Goal: Task Accomplishment & Management: Use online tool/utility

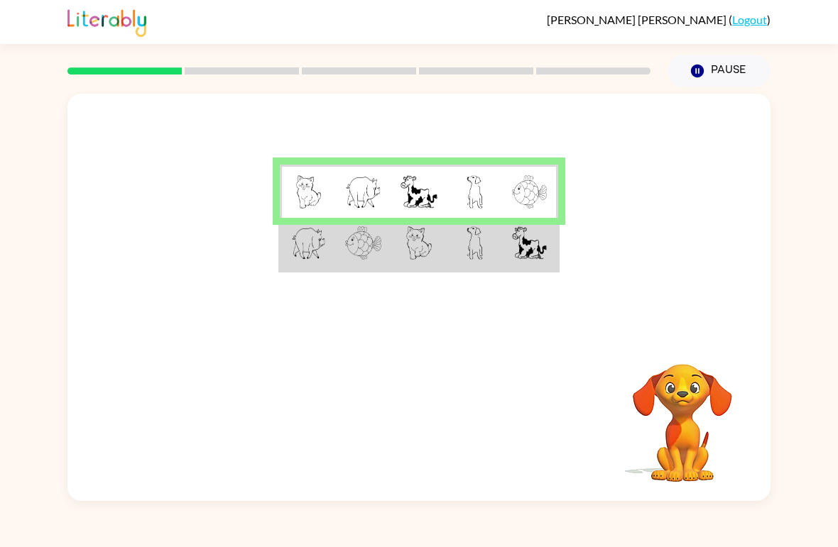
click at [459, 246] on td at bounding box center [474, 244] width 55 height 53
click at [439, 254] on td at bounding box center [418, 244] width 55 height 53
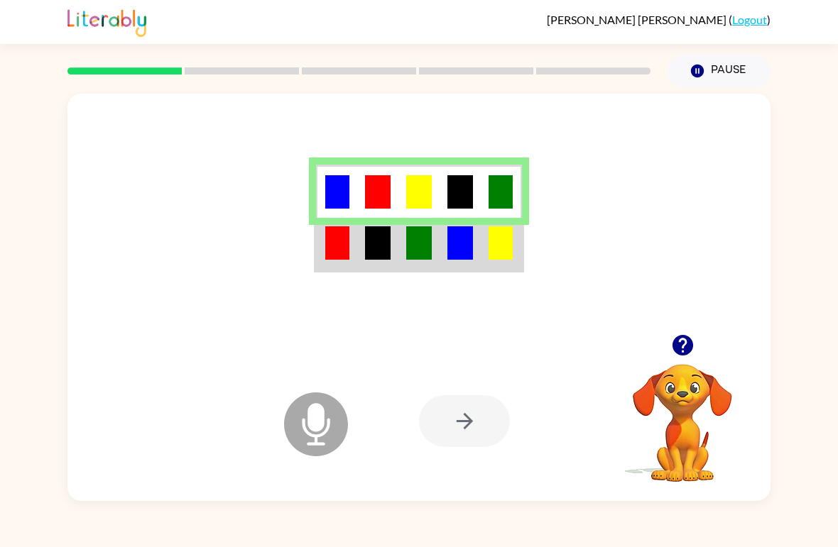
click at [472, 429] on div at bounding box center [464, 422] width 91 height 52
click at [682, 345] on icon "button" at bounding box center [682, 345] width 21 height 21
click at [474, 431] on div at bounding box center [464, 422] width 91 height 52
click at [470, 433] on div at bounding box center [464, 422] width 91 height 52
click at [461, 417] on div at bounding box center [464, 422] width 91 height 52
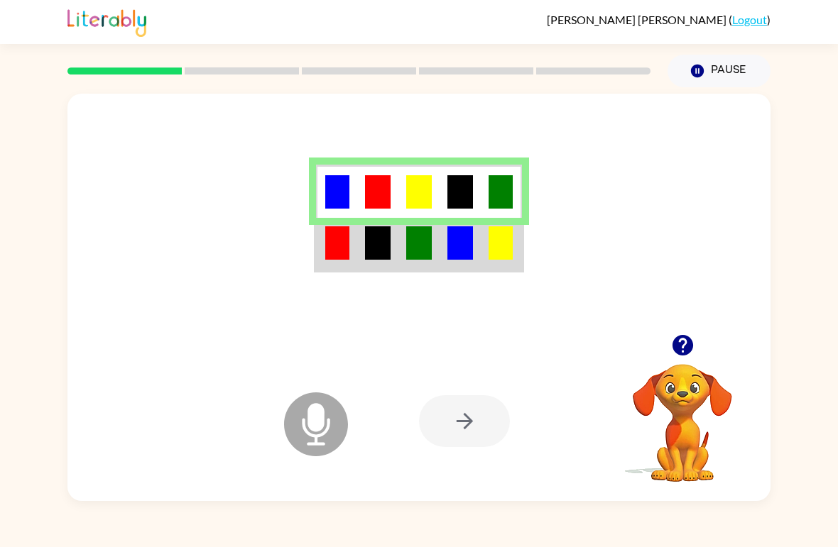
click at [464, 425] on div at bounding box center [464, 422] width 91 height 52
click at [450, 425] on div at bounding box center [464, 422] width 91 height 52
click at [464, 425] on div at bounding box center [464, 422] width 91 height 52
click at [489, 419] on div at bounding box center [464, 422] width 91 height 52
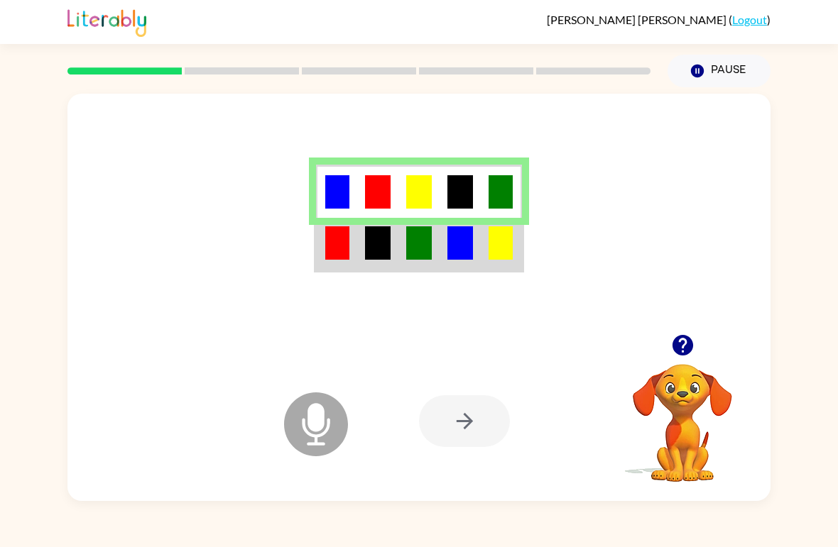
click at [481, 419] on div at bounding box center [464, 422] width 91 height 52
click at [457, 437] on div at bounding box center [464, 422] width 91 height 52
click at [464, 438] on div at bounding box center [464, 422] width 91 height 52
click at [473, 428] on div at bounding box center [464, 422] width 91 height 52
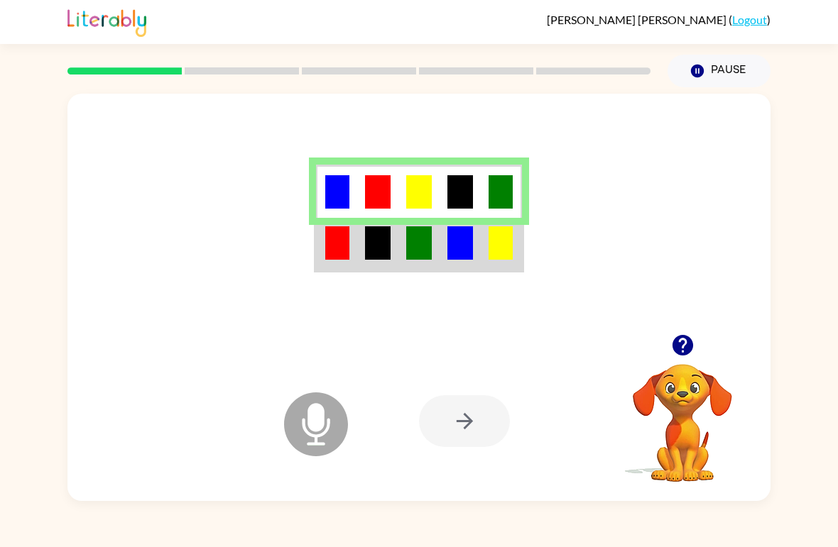
click at [462, 423] on div at bounding box center [464, 422] width 91 height 52
click at [467, 436] on div at bounding box center [464, 422] width 91 height 52
click at [476, 430] on div at bounding box center [464, 422] width 91 height 52
click at [768, 455] on div "Microphone The Microphone is here when it is your turn to talk Your browser mus…" at bounding box center [418, 422] width 703 height 160
click at [767, 455] on div "Microphone The Microphone is here when it is your turn to talk Your browser mus…" at bounding box center [418, 422] width 703 height 160
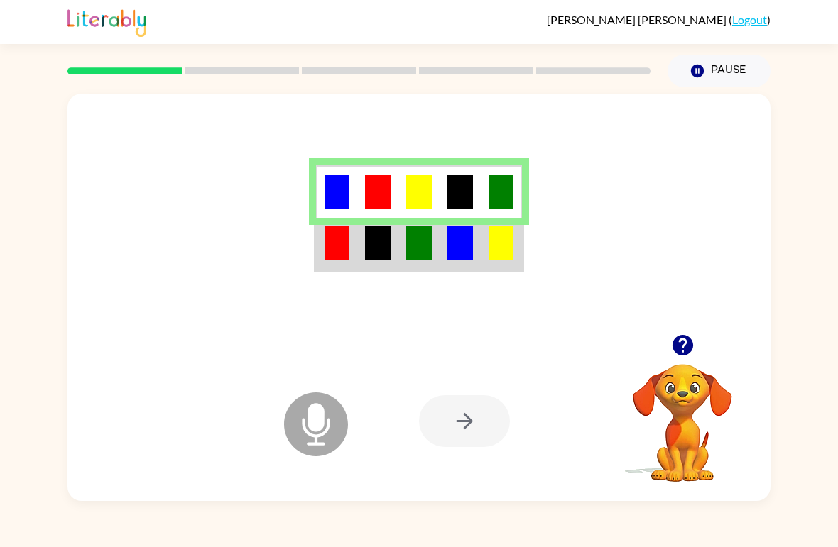
click at [753, 459] on video "Your browser must support playing .mp4 files to use Literably. Please try using…" at bounding box center [682, 413] width 142 height 142
click at [760, 454] on div "Microphone The Microphone is here when it is your turn to talk Your browser mus…" at bounding box center [418, 422] width 703 height 160
click at [771, 444] on div "Microphone The Microphone is here when it is your turn to talk Your browser mus…" at bounding box center [419, 294] width 838 height 414
click at [770, 456] on div "Microphone The Microphone is here when it is your turn to talk Your browser mus…" at bounding box center [419, 294] width 838 height 414
click at [773, 458] on div "Microphone The Microphone is here when it is your turn to talk Your browser mus…" at bounding box center [419, 294] width 838 height 414
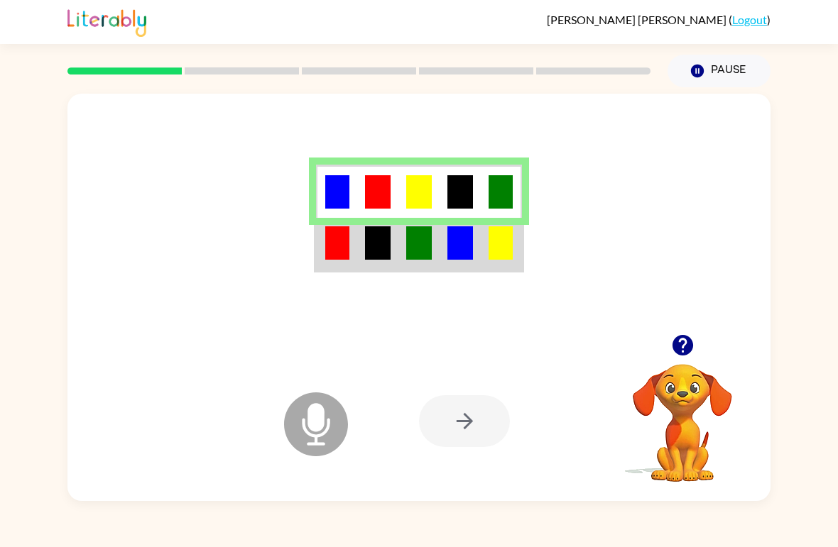
click at [696, 442] on video "Your browser must support playing .mp4 files to use Literably. Please try using…" at bounding box center [682, 413] width 142 height 142
click at [699, 455] on video "Your browser must support playing .mp4 files to use Literably. Please try using…" at bounding box center [682, 413] width 142 height 142
click at [699, 454] on video "Your browser must support playing .mp4 files to use Literably. Please try using…" at bounding box center [682, 413] width 142 height 142
click at [684, 397] on video "Your browser must support playing .mp4 files to use Literably. Please try using…" at bounding box center [682, 413] width 142 height 142
click at [682, 346] on icon "button" at bounding box center [682, 345] width 21 height 21
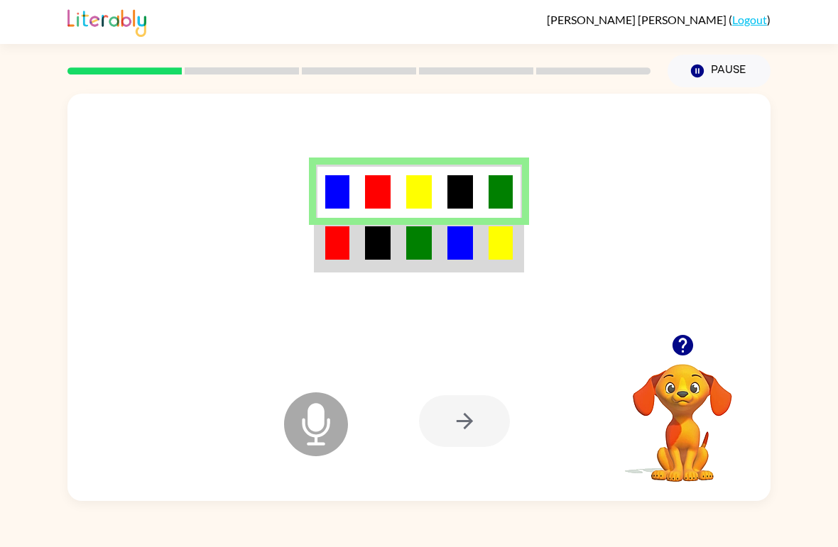
click at [325, 432] on icon "Microphone The Microphone is here when it is your turn to talk" at bounding box center [386, 442] width 213 height 107
click at [244, 75] on rect at bounding box center [242, 70] width 114 height 7
click at [236, 72] on rect at bounding box center [242, 70] width 114 height 7
click at [476, 452] on icon "Microphone The Microphone is here when it is your turn to talk" at bounding box center [386, 442] width 213 height 107
click at [457, 424] on div at bounding box center [464, 422] width 91 height 52
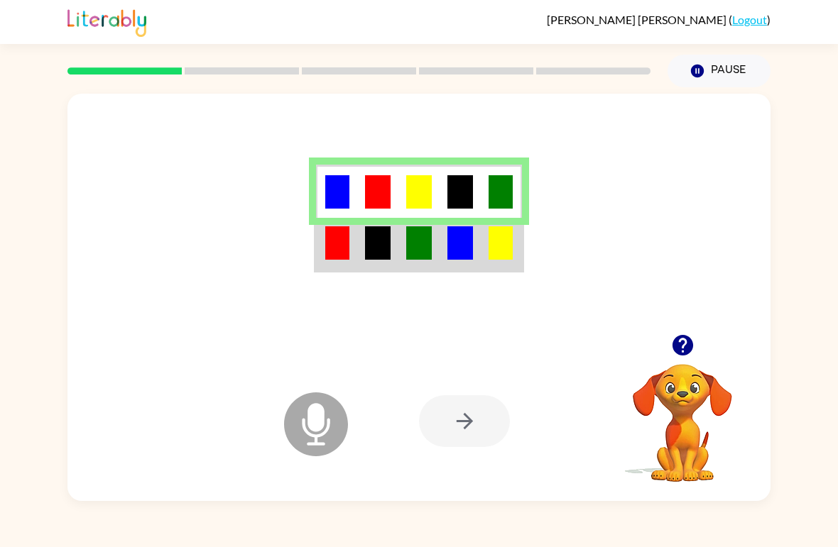
click at [488, 427] on div at bounding box center [464, 422] width 91 height 52
click at [469, 445] on div at bounding box center [464, 422] width 91 height 52
click at [468, 444] on div at bounding box center [464, 422] width 91 height 52
click at [480, 410] on div at bounding box center [464, 422] width 91 height 52
click at [464, 415] on div at bounding box center [464, 422] width 91 height 52
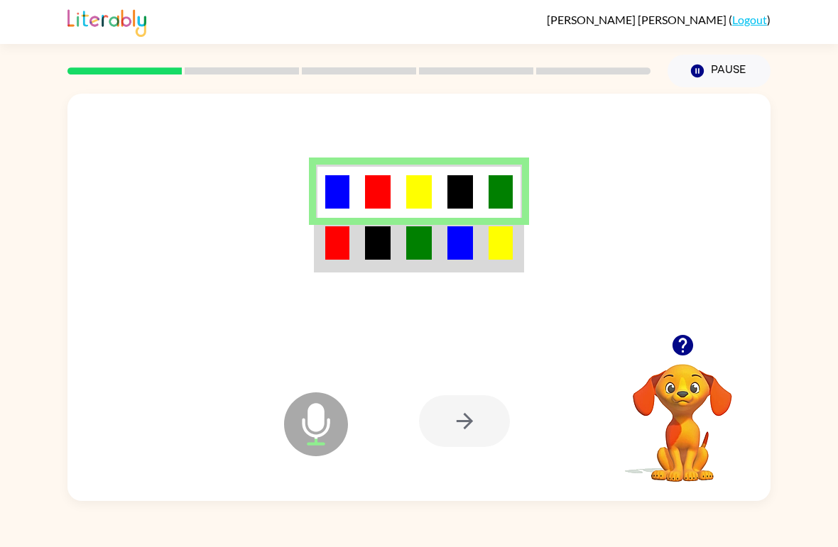
click at [447, 452] on icon "Microphone The Microphone is here when it is your turn to talk" at bounding box center [386, 442] width 213 height 107
click at [480, 425] on div at bounding box center [464, 422] width 91 height 52
click at [718, 72] on button "Pause Pause" at bounding box center [719, 71] width 103 height 33
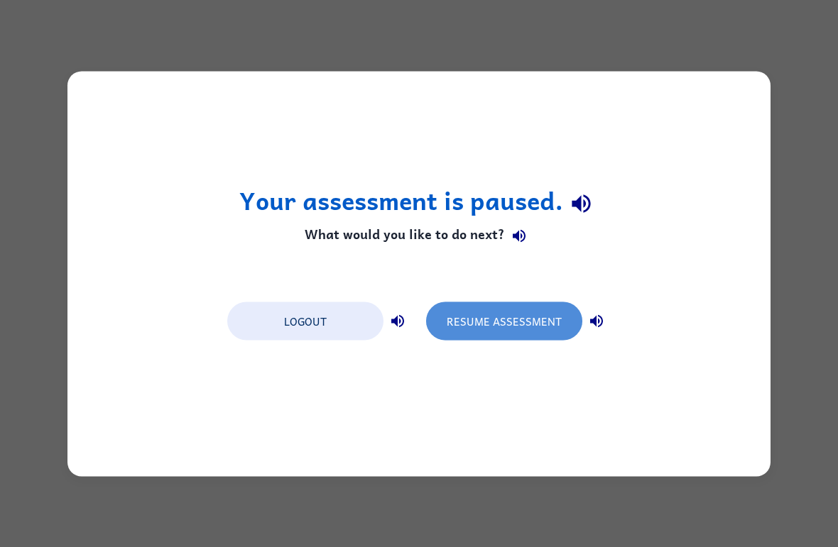
click at [511, 330] on button "Resume Assessment" at bounding box center [504, 321] width 156 height 38
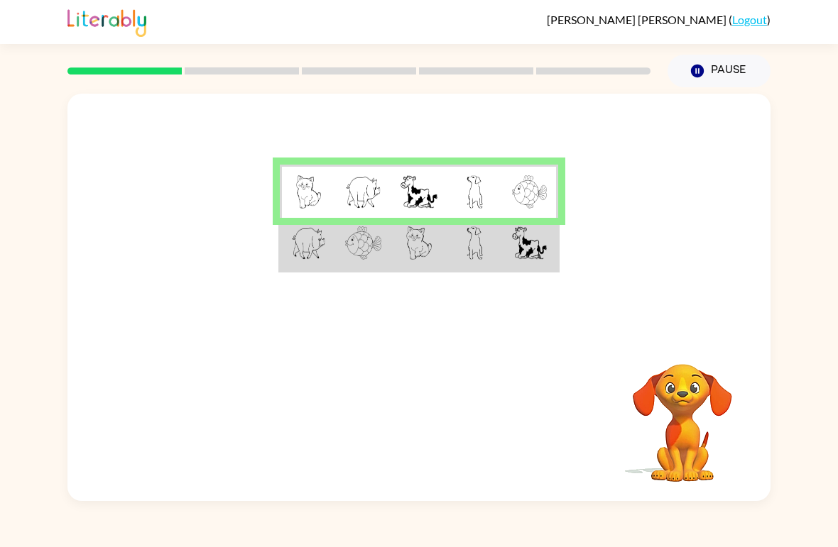
click at [408, 423] on div "Your browser must support playing .mp4 files to use Literably. Please try using…" at bounding box center [418, 422] width 703 height 160
click at [388, 518] on div "[PERSON_NAME] ( Logout ) Pause Pause Your browser must support playing .mp4 fil…" at bounding box center [419, 273] width 838 height 547
click at [417, 535] on div "[PERSON_NAME] ( Logout ) Pause Pause Your browser must support playing .mp4 fil…" at bounding box center [419, 273] width 838 height 547
click at [707, 430] on video "Your browser must support playing .mp4 files to use Literably. Please try using…" at bounding box center [682, 413] width 142 height 142
click at [353, 180] on img at bounding box center [363, 191] width 36 height 33
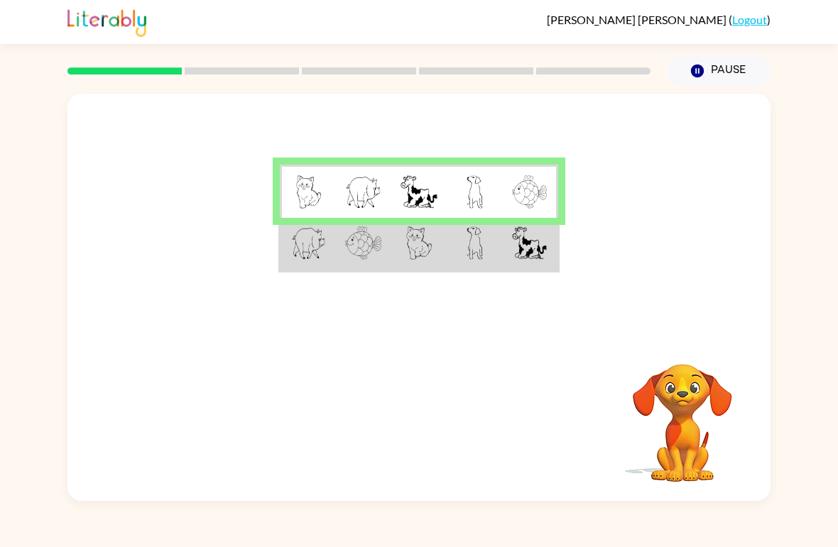
click at [251, 397] on div "Your browser must support playing .mp4 files to use Literably. Please try using…" at bounding box center [418, 422] width 703 height 160
click at [131, 413] on div "Your browser must support playing .mp4 files to use Literably. Please try using…" at bounding box center [418, 422] width 703 height 160
click at [8, 459] on div "Your browser must support playing .mp4 files to use Literably. Please try using…" at bounding box center [419, 294] width 838 height 414
click at [293, 540] on div "[PERSON_NAME] ( Logout ) Pause Pause Your browser must support playing .mp4 fil…" at bounding box center [419, 273] width 838 height 547
click at [388, 529] on div "[PERSON_NAME] ( Logout ) Pause Pause Your browser must support playing .mp4 fil…" at bounding box center [419, 273] width 838 height 547
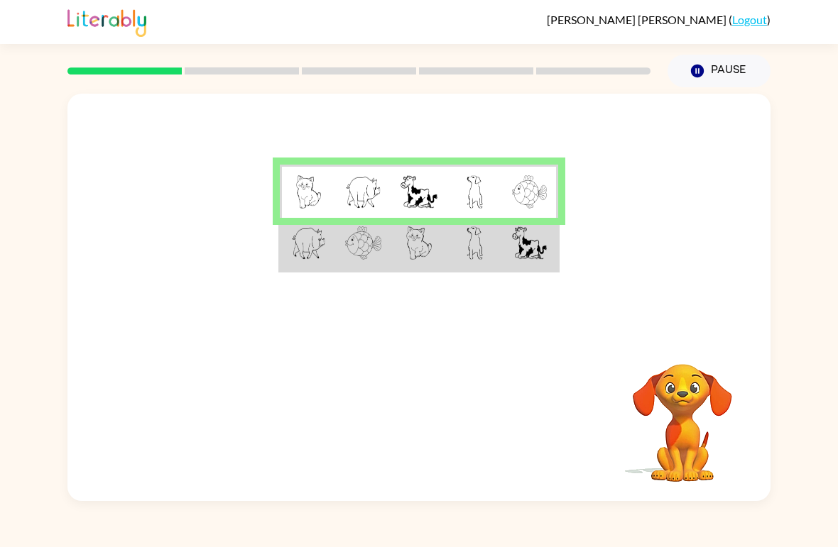
click at [694, 87] on button "Pause Pause" at bounding box center [719, 71] width 103 height 33
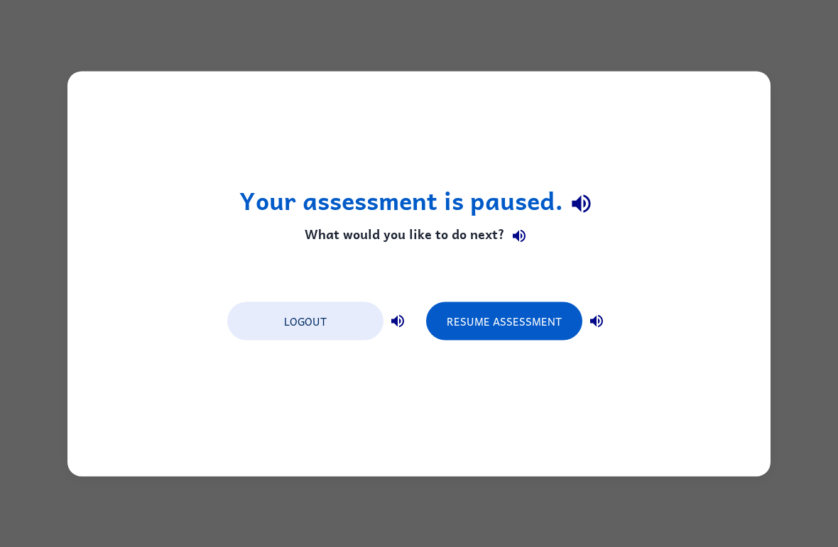
click at [503, 313] on button "Resume Assessment" at bounding box center [504, 321] width 156 height 38
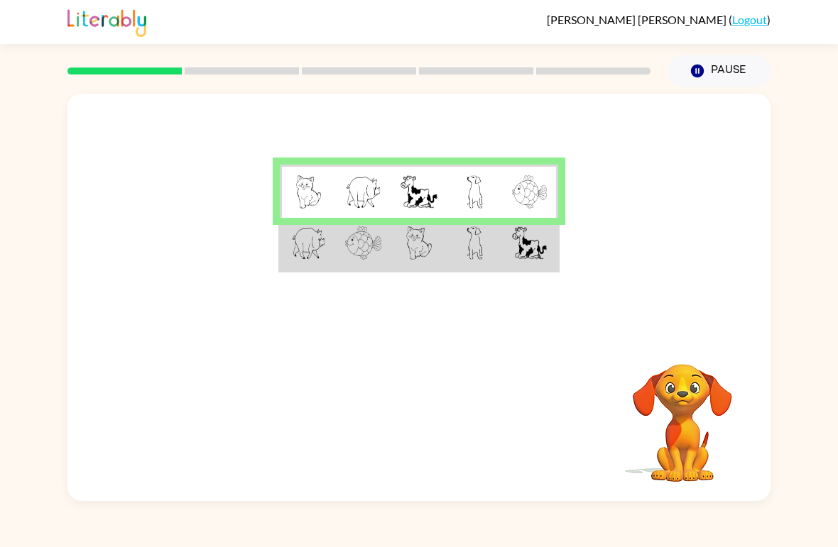
click at [712, 71] on button "Pause Pause" at bounding box center [719, 71] width 103 height 33
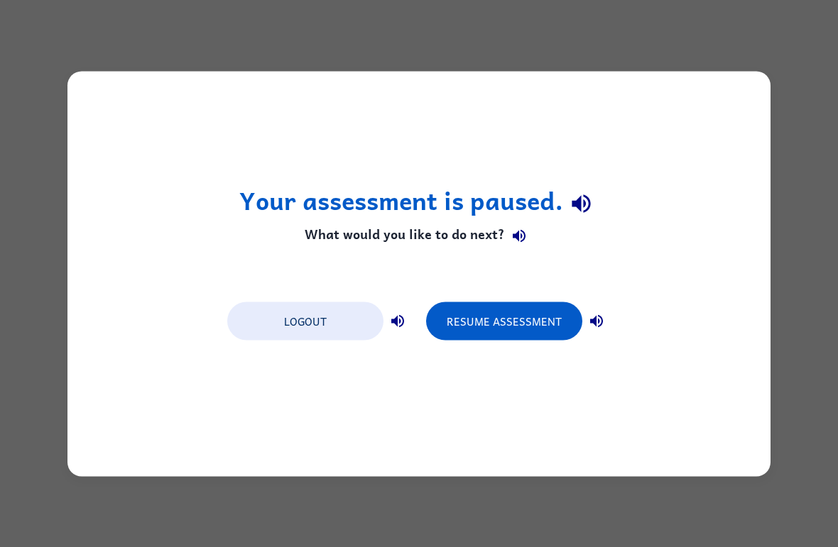
click at [538, 321] on button "Resume Assessment" at bounding box center [504, 321] width 156 height 38
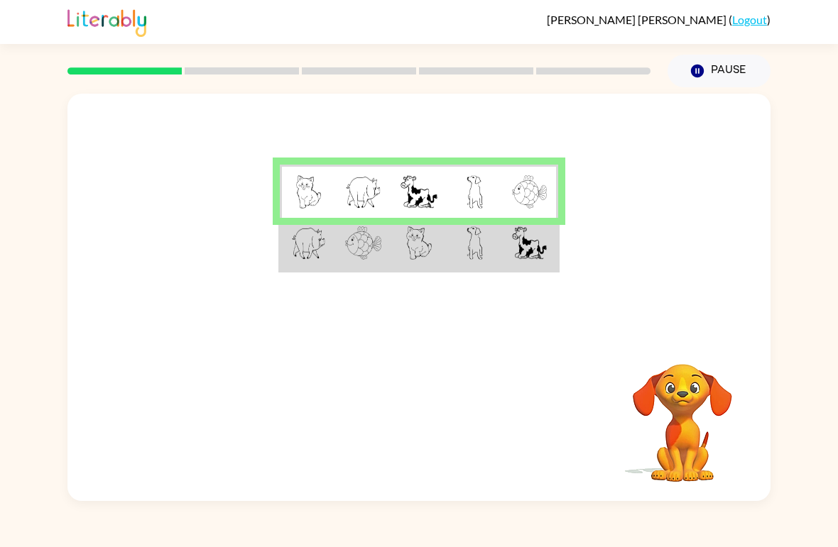
click at [390, 241] on td at bounding box center [363, 244] width 55 height 53
click at [330, 251] on td at bounding box center [307, 244] width 55 height 53
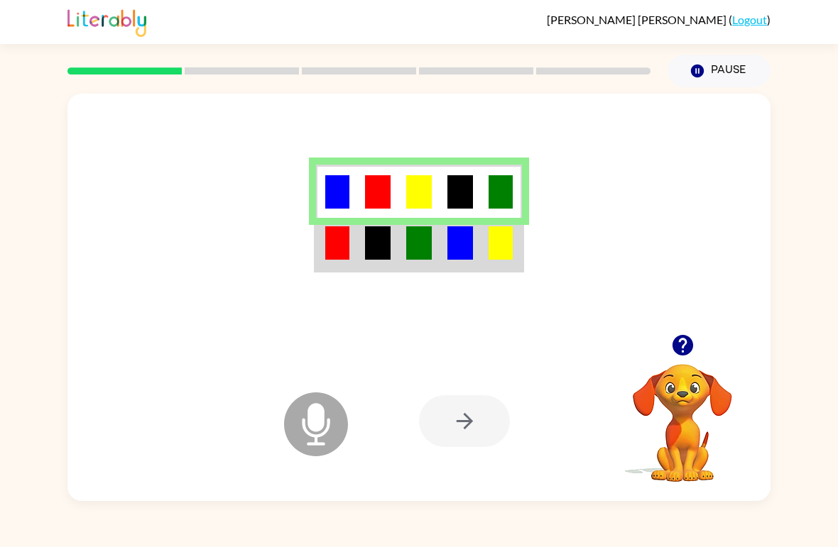
click at [479, 430] on div at bounding box center [464, 422] width 91 height 52
click at [467, 427] on div at bounding box center [464, 422] width 91 height 52
click at [477, 422] on div at bounding box center [464, 422] width 91 height 52
click at [463, 428] on div at bounding box center [464, 422] width 91 height 52
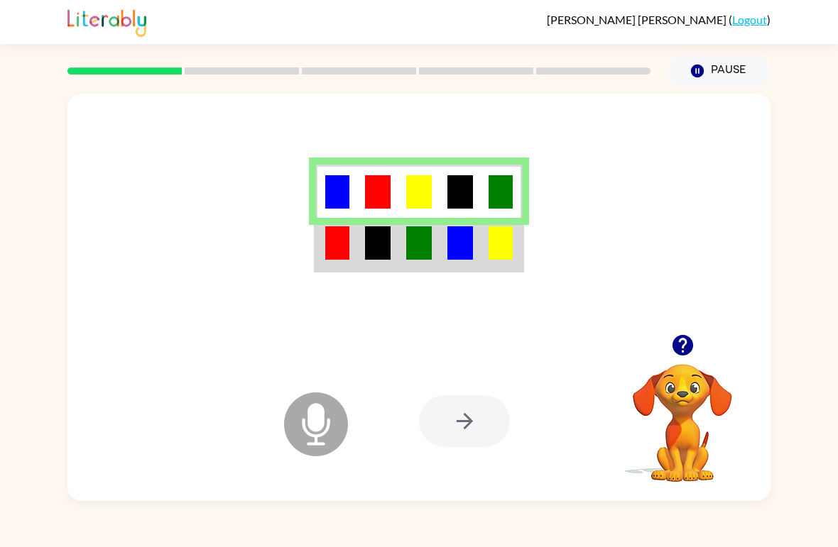
click at [486, 413] on div at bounding box center [464, 422] width 91 height 52
click at [436, 421] on div at bounding box center [464, 422] width 91 height 52
click at [440, 393] on icon "Microphone The Microphone is here when it is your turn to talk" at bounding box center [386, 442] width 213 height 107
click at [437, 424] on div at bounding box center [464, 422] width 91 height 52
click at [459, 435] on div at bounding box center [464, 422] width 91 height 52
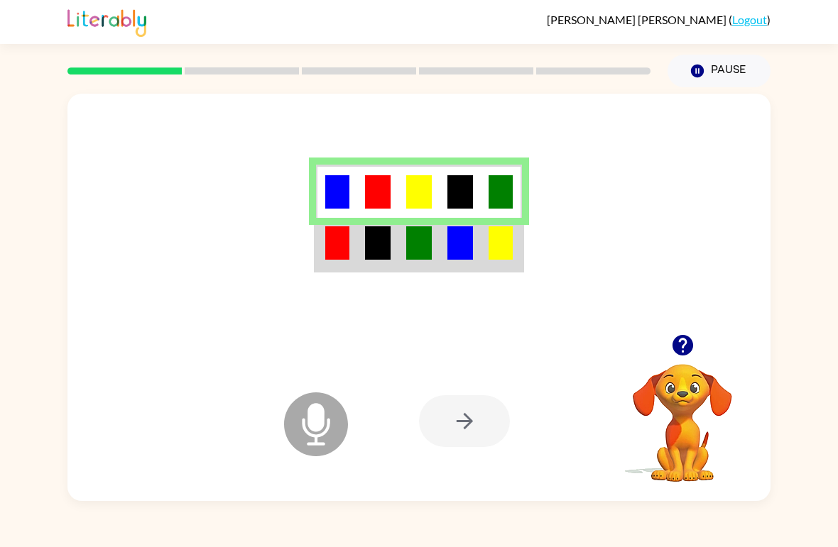
click at [473, 432] on div at bounding box center [464, 422] width 91 height 52
click at [467, 445] on div at bounding box center [464, 422] width 91 height 52
click at [475, 436] on div at bounding box center [464, 422] width 91 height 52
click at [344, 246] on img at bounding box center [337, 243] width 24 height 33
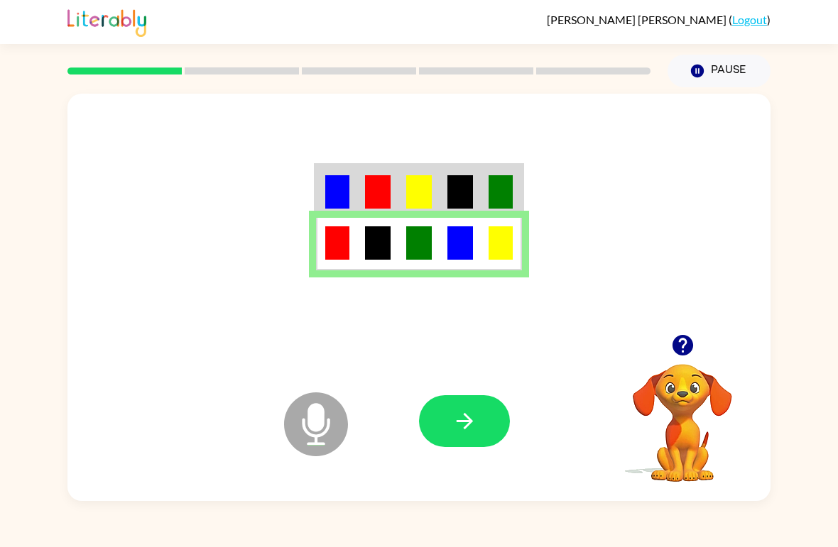
click at [462, 418] on icon "button" at bounding box center [464, 421] width 25 height 25
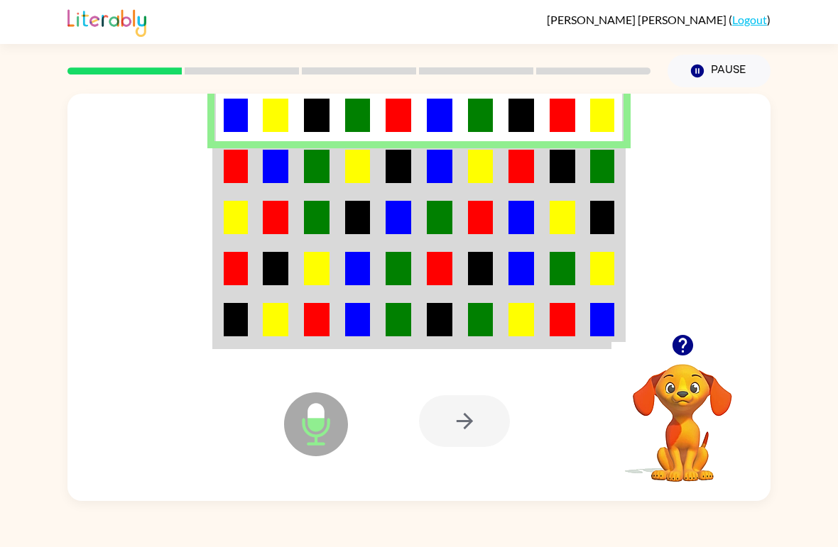
click at [241, 178] on img at bounding box center [236, 166] width 24 height 33
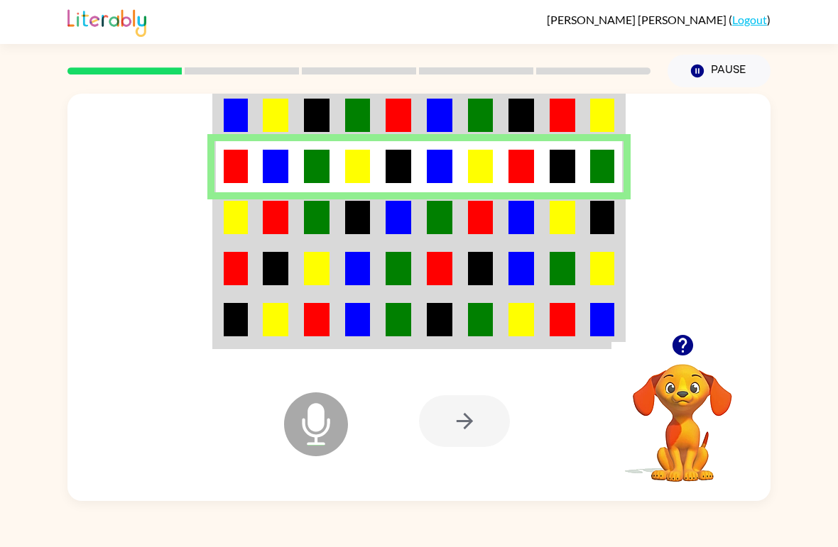
click at [234, 212] on img at bounding box center [236, 217] width 24 height 33
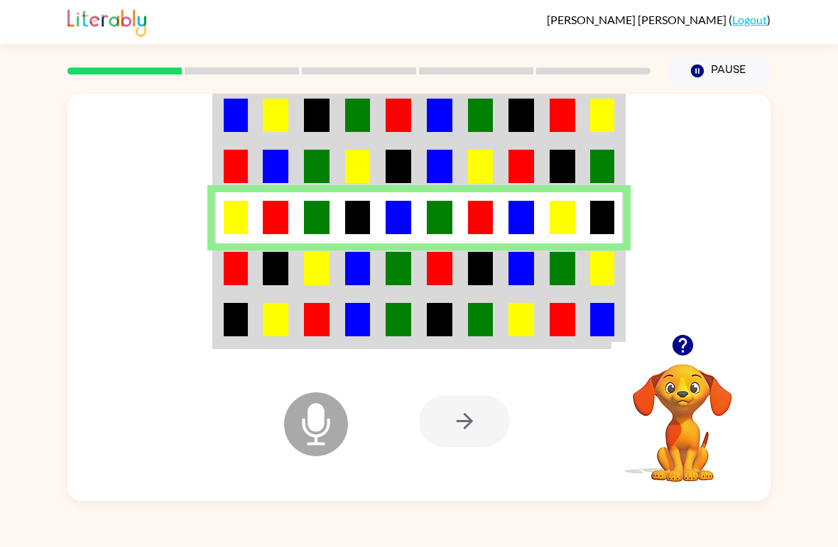
click at [228, 280] on img at bounding box center [236, 268] width 24 height 33
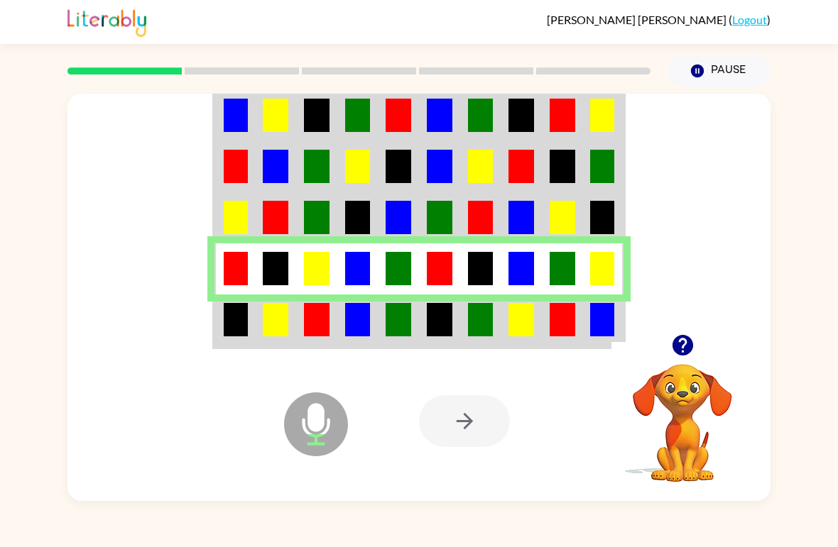
click at [228, 327] on img at bounding box center [236, 319] width 24 height 33
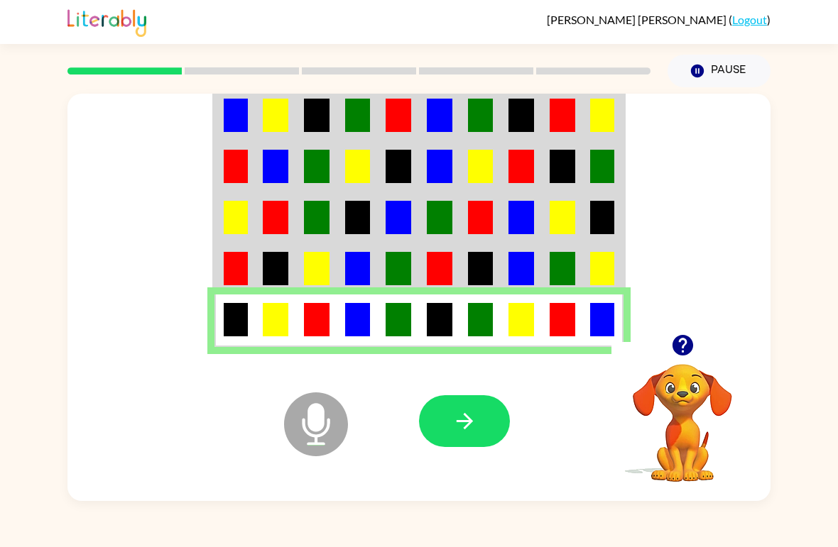
click at [467, 430] on icon "button" at bounding box center [464, 421] width 25 height 25
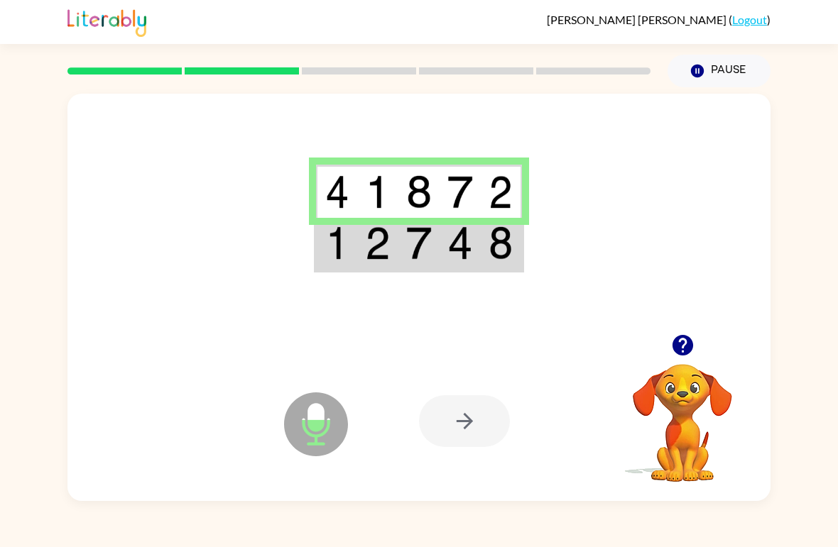
click at [466, 420] on div at bounding box center [464, 422] width 91 height 52
click at [337, 258] on img at bounding box center [337, 243] width 24 height 33
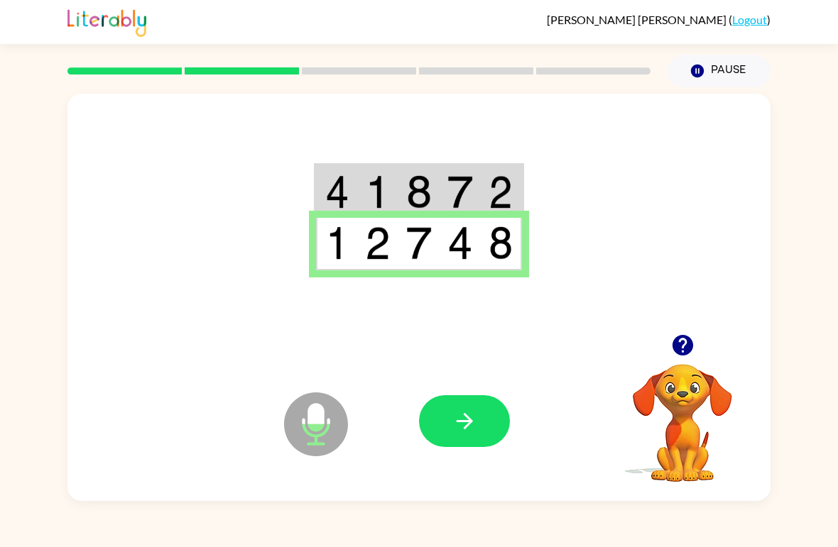
click at [462, 430] on icon "button" at bounding box center [464, 421] width 25 height 25
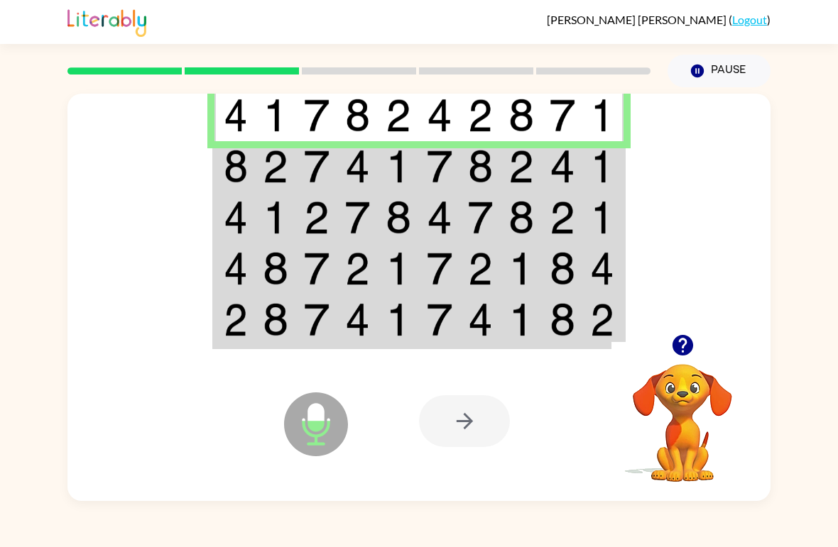
click at [224, 180] on img at bounding box center [236, 166] width 24 height 33
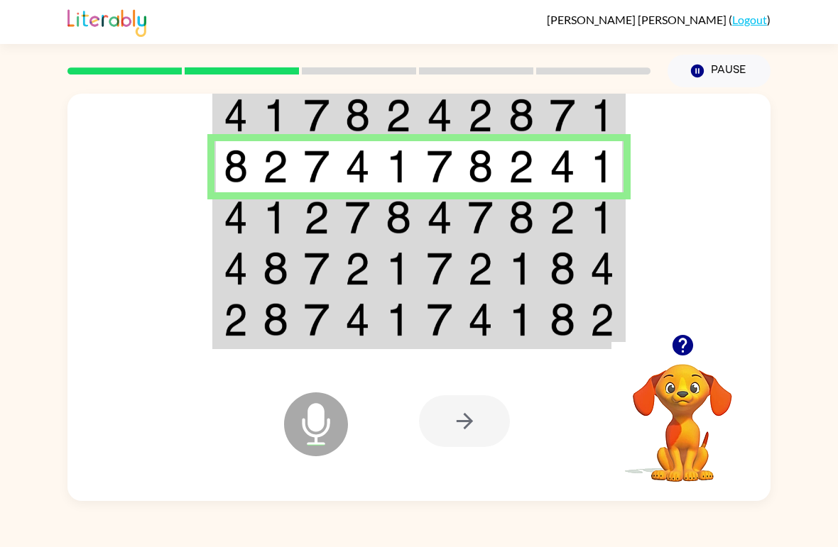
click at [232, 222] on img at bounding box center [236, 217] width 24 height 33
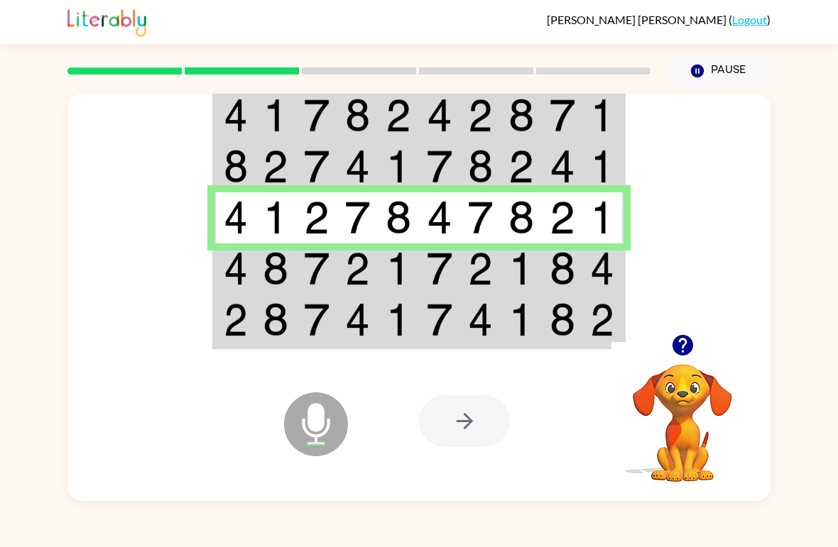
click at [224, 270] on img at bounding box center [236, 268] width 24 height 33
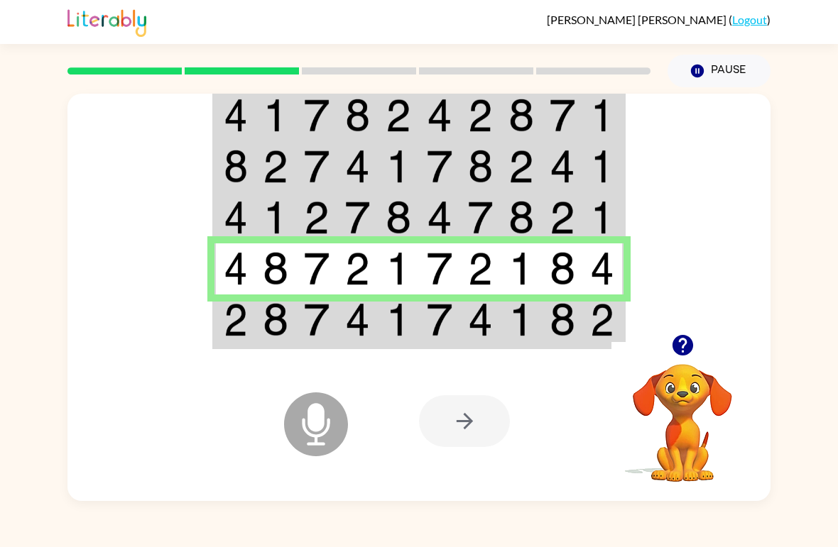
click at [219, 336] on td at bounding box center [234, 321] width 41 height 53
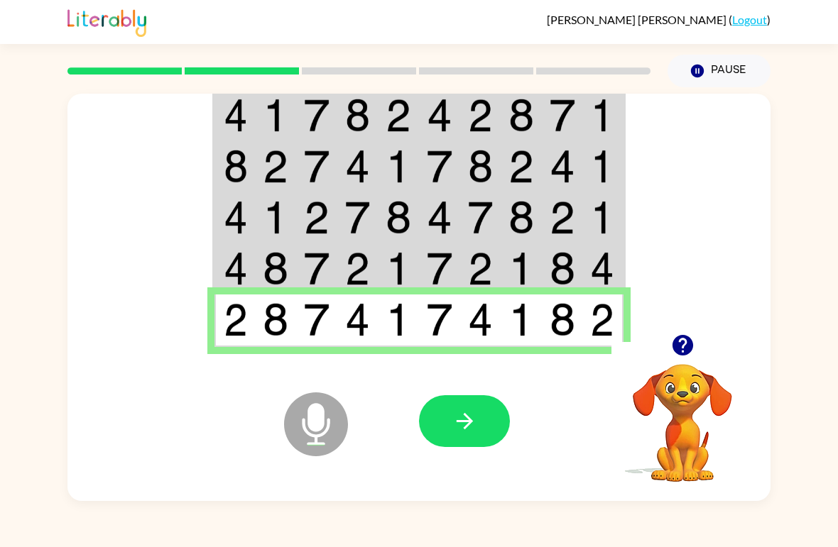
click at [450, 436] on button "button" at bounding box center [464, 422] width 91 height 52
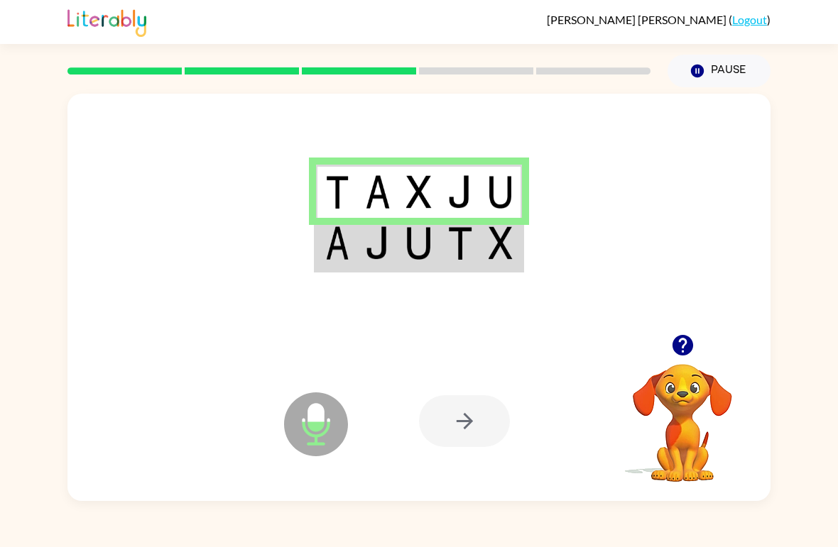
click at [322, 256] on td at bounding box center [336, 244] width 41 height 53
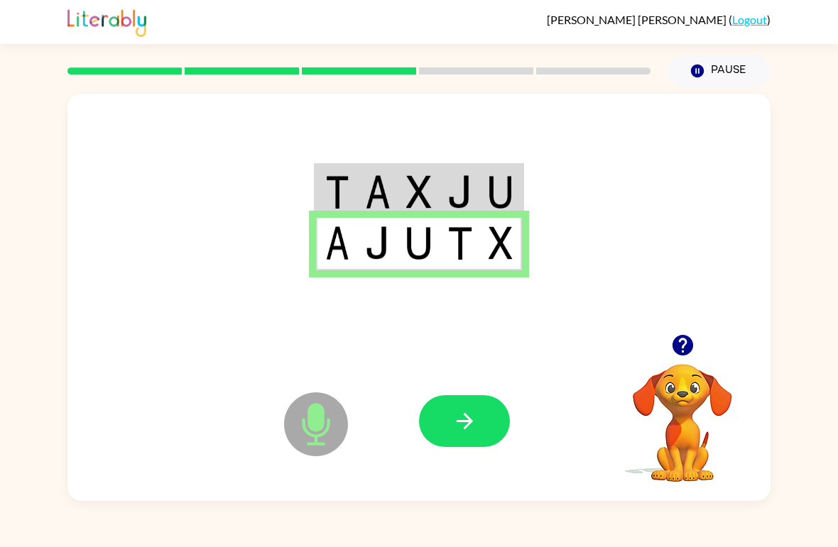
click at [464, 420] on icon "button" at bounding box center [464, 421] width 25 height 25
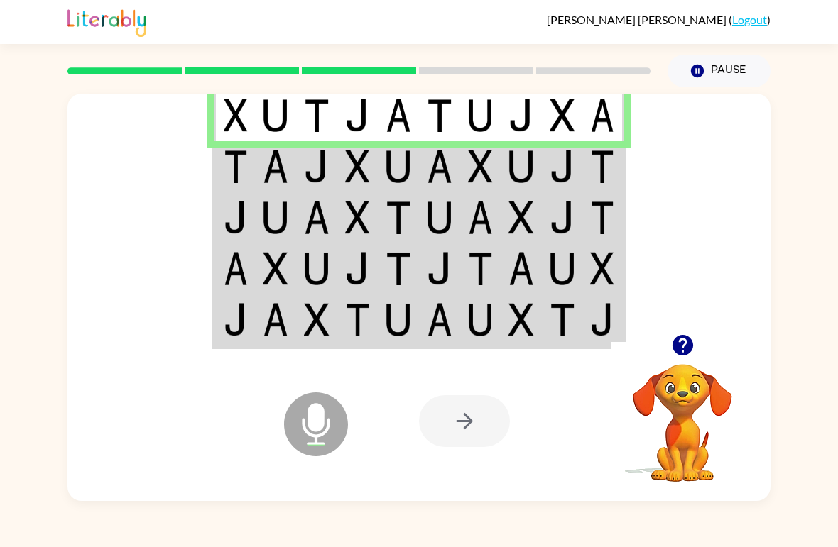
click at [227, 173] on img at bounding box center [236, 166] width 24 height 33
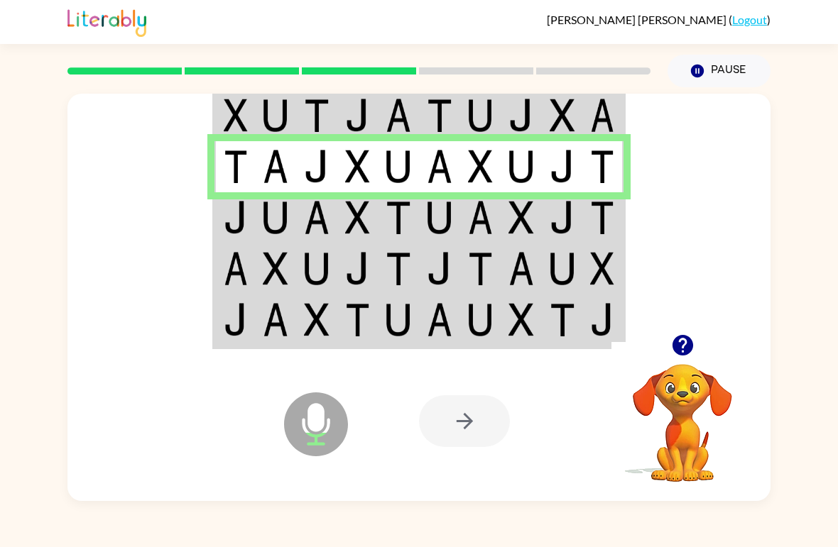
click at [226, 242] on td at bounding box center [234, 217] width 41 height 51
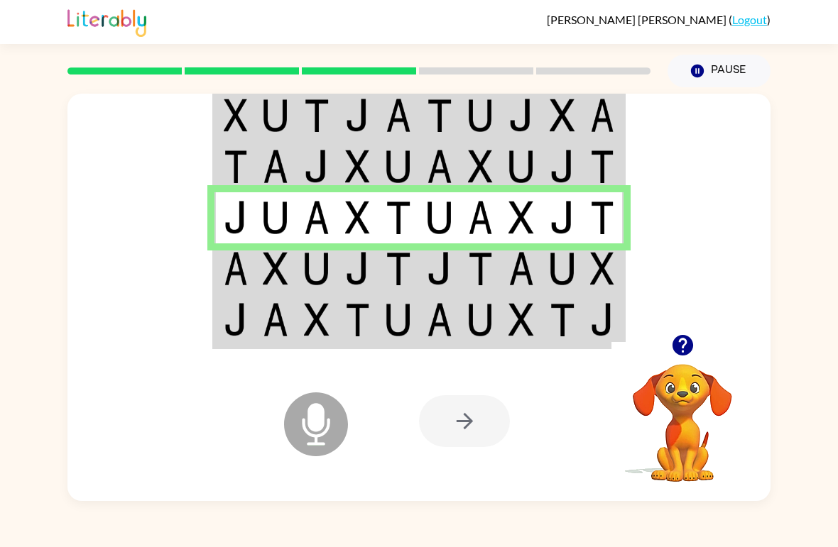
click at [240, 273] on img at bounding box center [236, 268] width 24 height 33
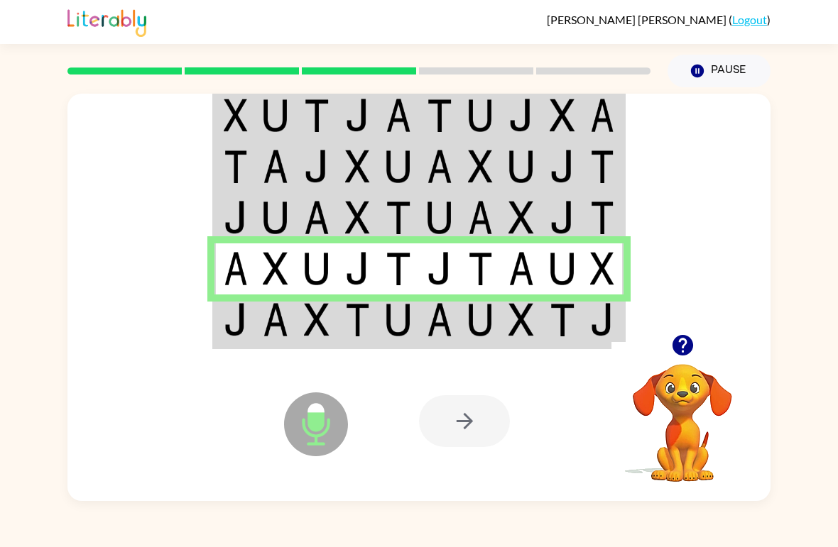
click at [300, 330] on td at bounding box center [316, 321] width 41 height 53
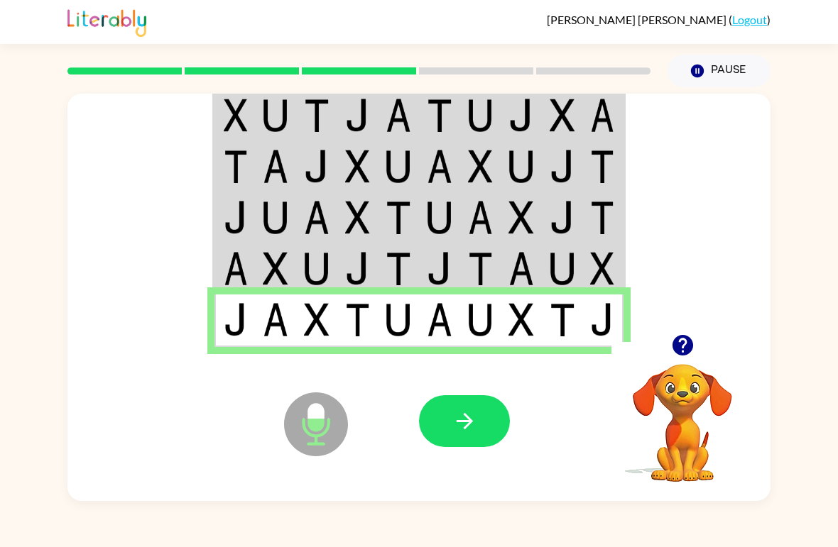
click at [461, 425] on icon "button" at bounding box center [464, 421] width 25 height 25
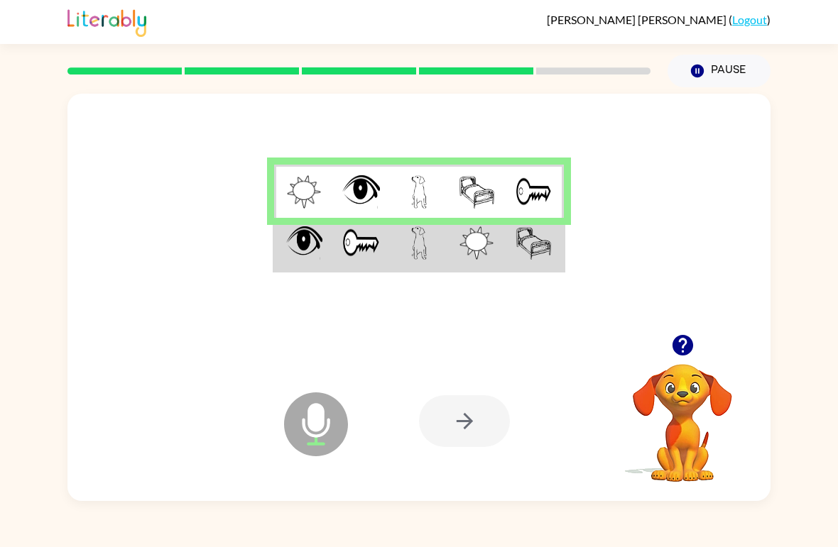
click at [283, 270] on td at bounding box center [303, 244] width 58 height 53
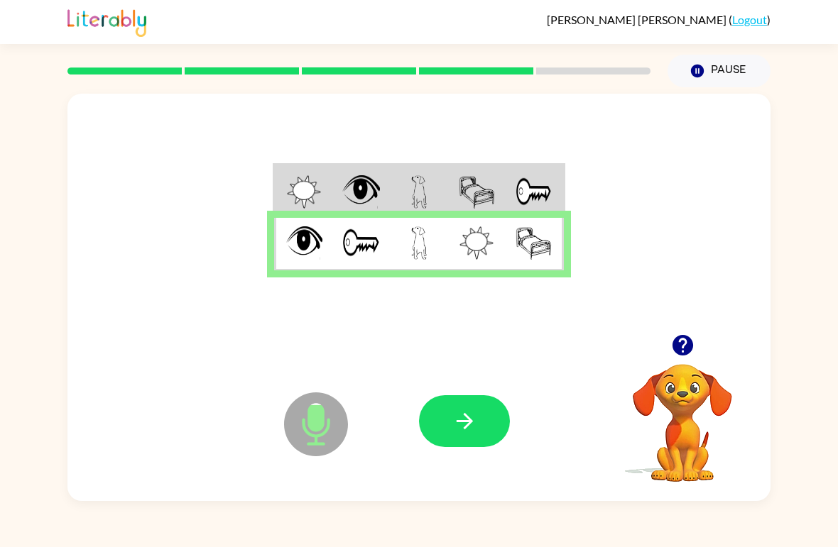
click at [469, 425] on icon "button" at bounding box center [464, 421] width 16 height 16
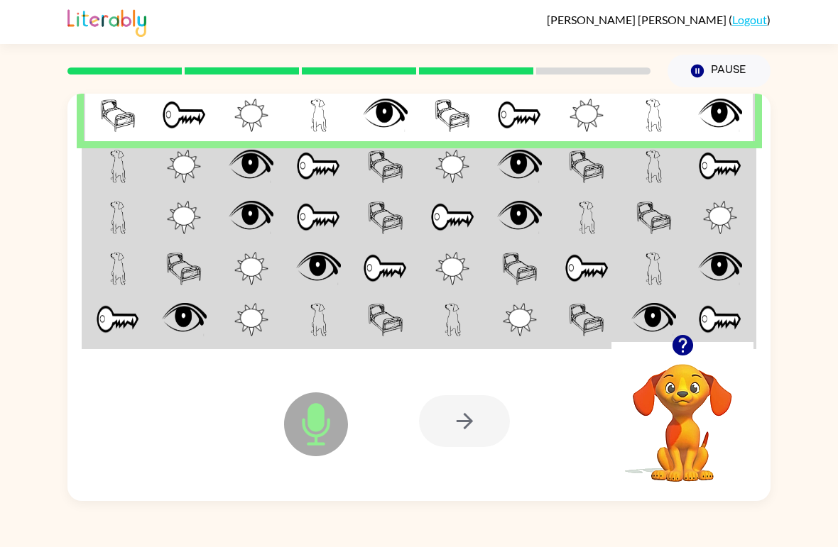
click at [87, 186] on td at bounding box center [117, 166] width 67 height 51
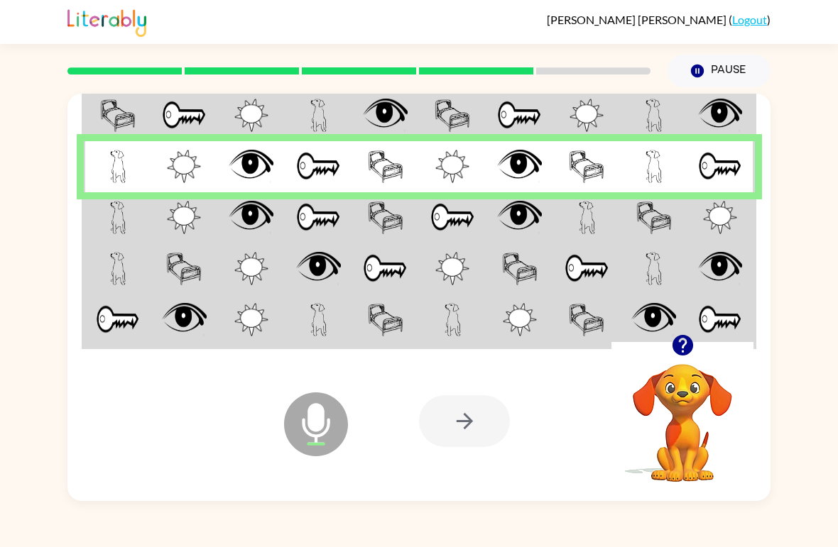
click at [100, 222] on td at bounding box center [117, 217] width 67 height 51
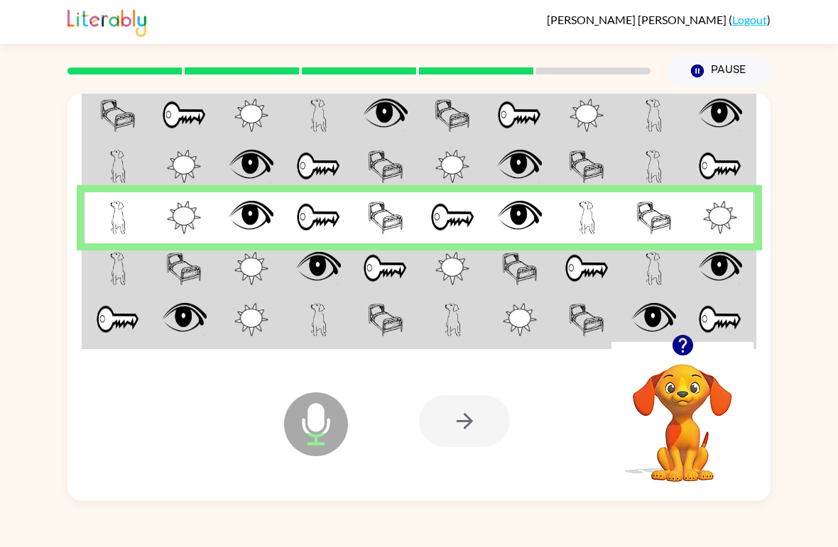
click at [101, 278] on td at bounding box center [117, 269] width 67 height 51
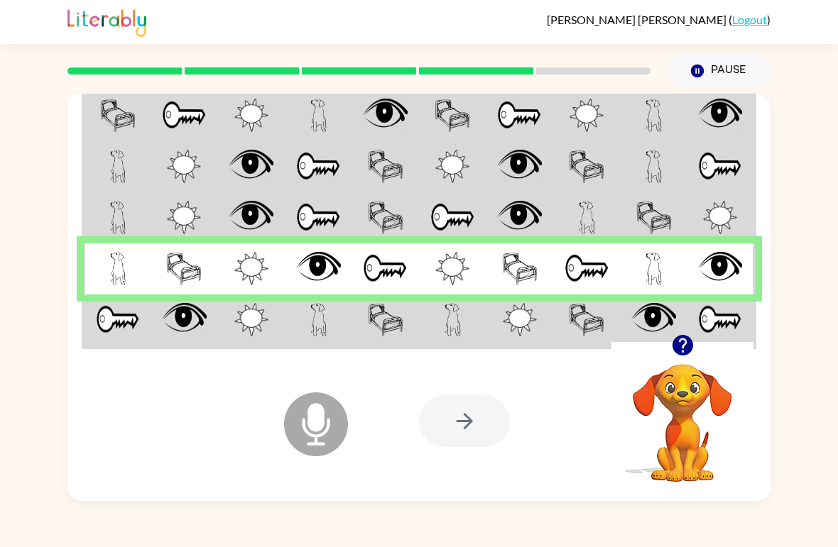
click at [187, 322] on img at bounding box center [184, 319] width 45 height 33
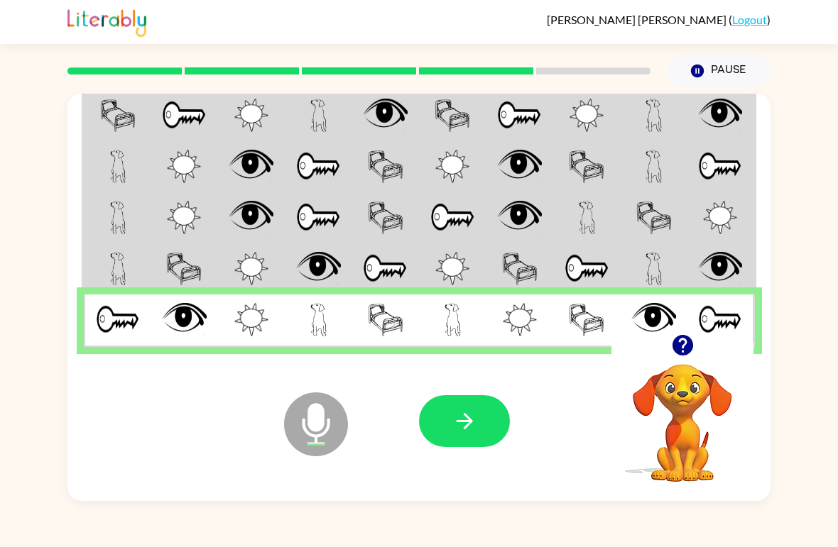
click at [469, 432] on icon "button" at bounding box center [464, 421] width 25 height 25
